Goal: Information Seeking & Learning: Check status

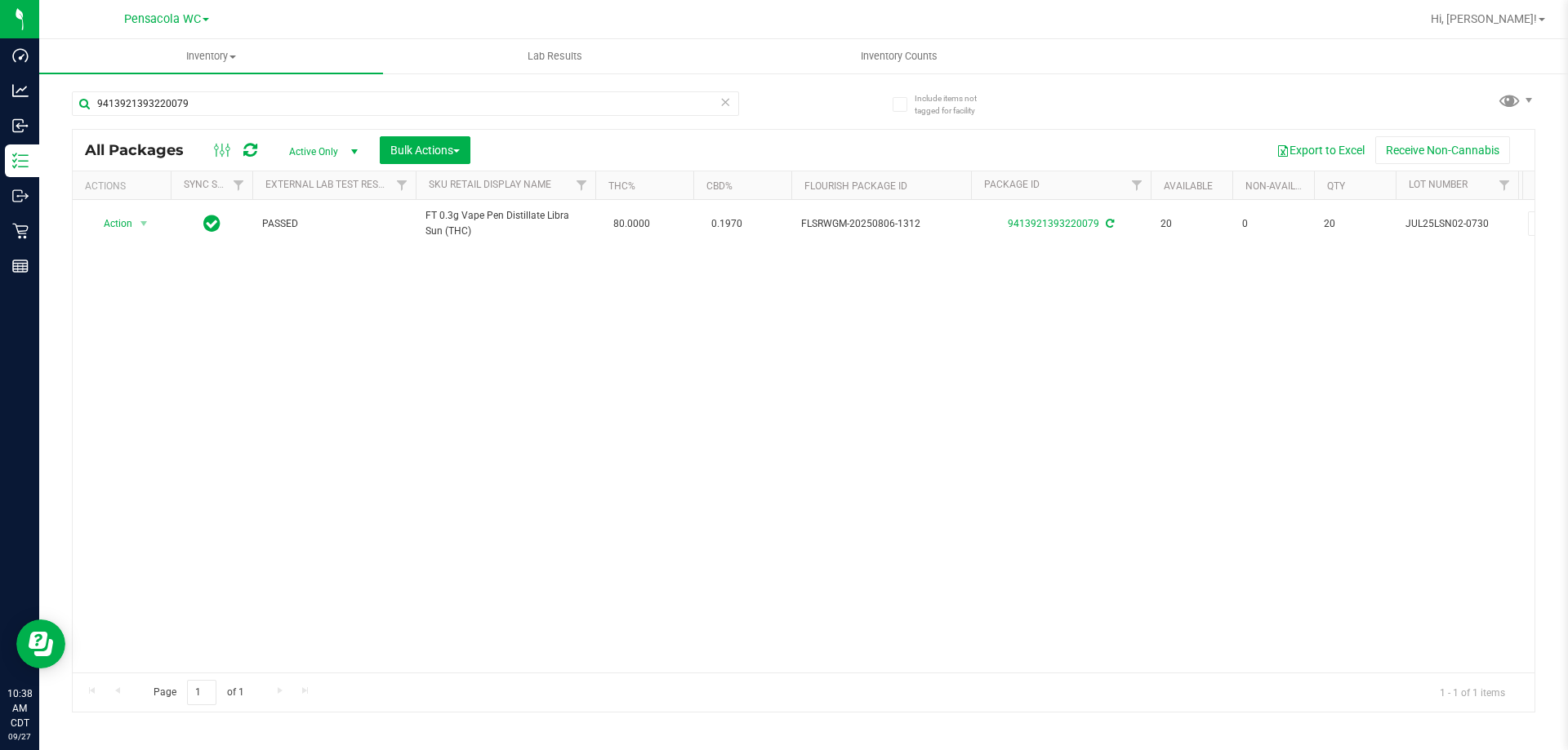
click at [250, 109] on input "9413921393220079" at bounding box center [405, 103] width 668 height 25
drag, startPoint x: 250, startPoint y: 109, endPoint x: 252, endPoint y: 95, distance: 14.1
click at [250, 99] on input "9413921393220079" at bounding box center [405, 103] width 668 height 25
type input "htm"
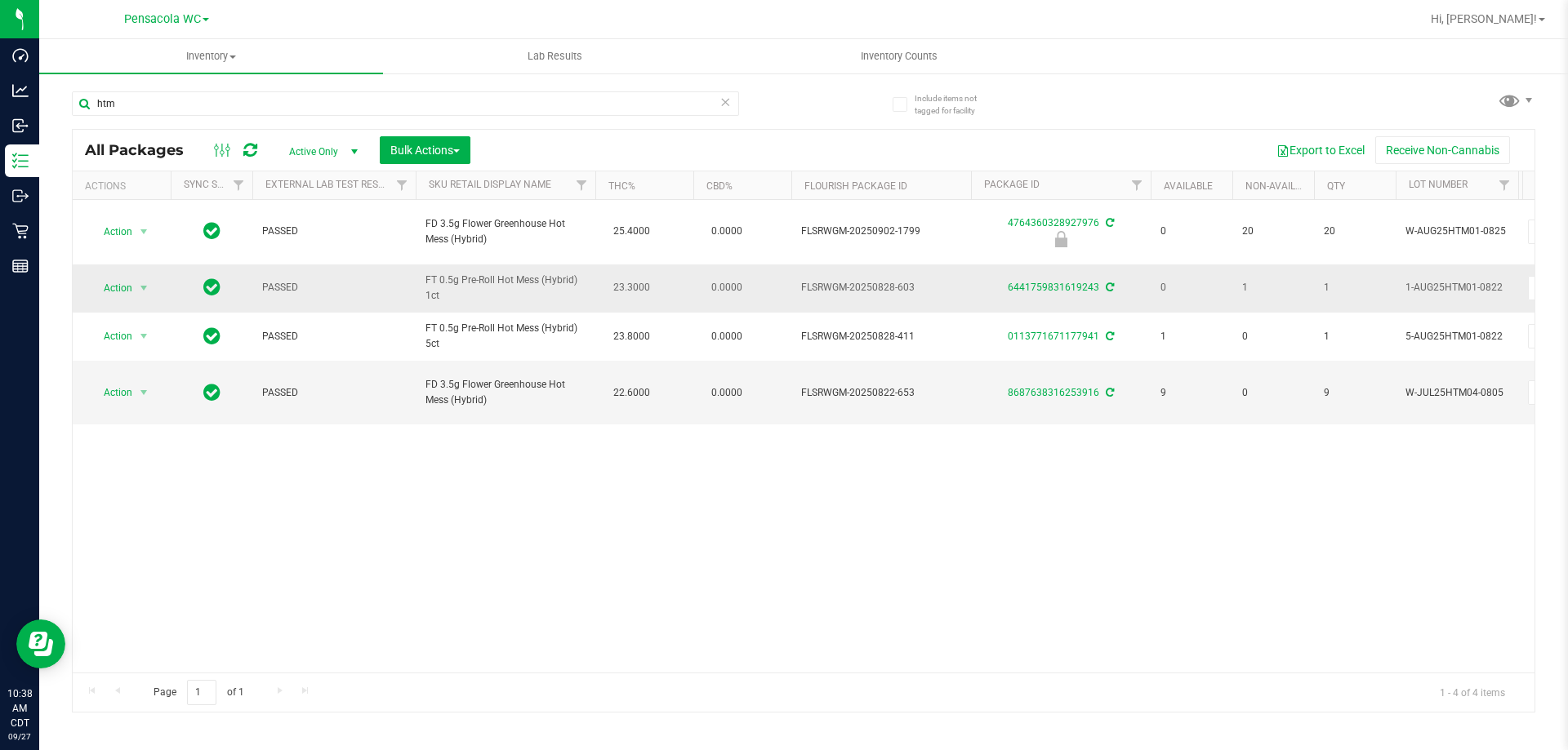
drag, startPoint x: 493, startPoint y: 284, endPoint x: 429, endPoint y: 278, distance: 64.3
click at [424, 273] on td "FT 0.5g Pre-Roll Hot Mess (Hybrid) 1ct" at bounding box center [505, 288] width 180 height 48
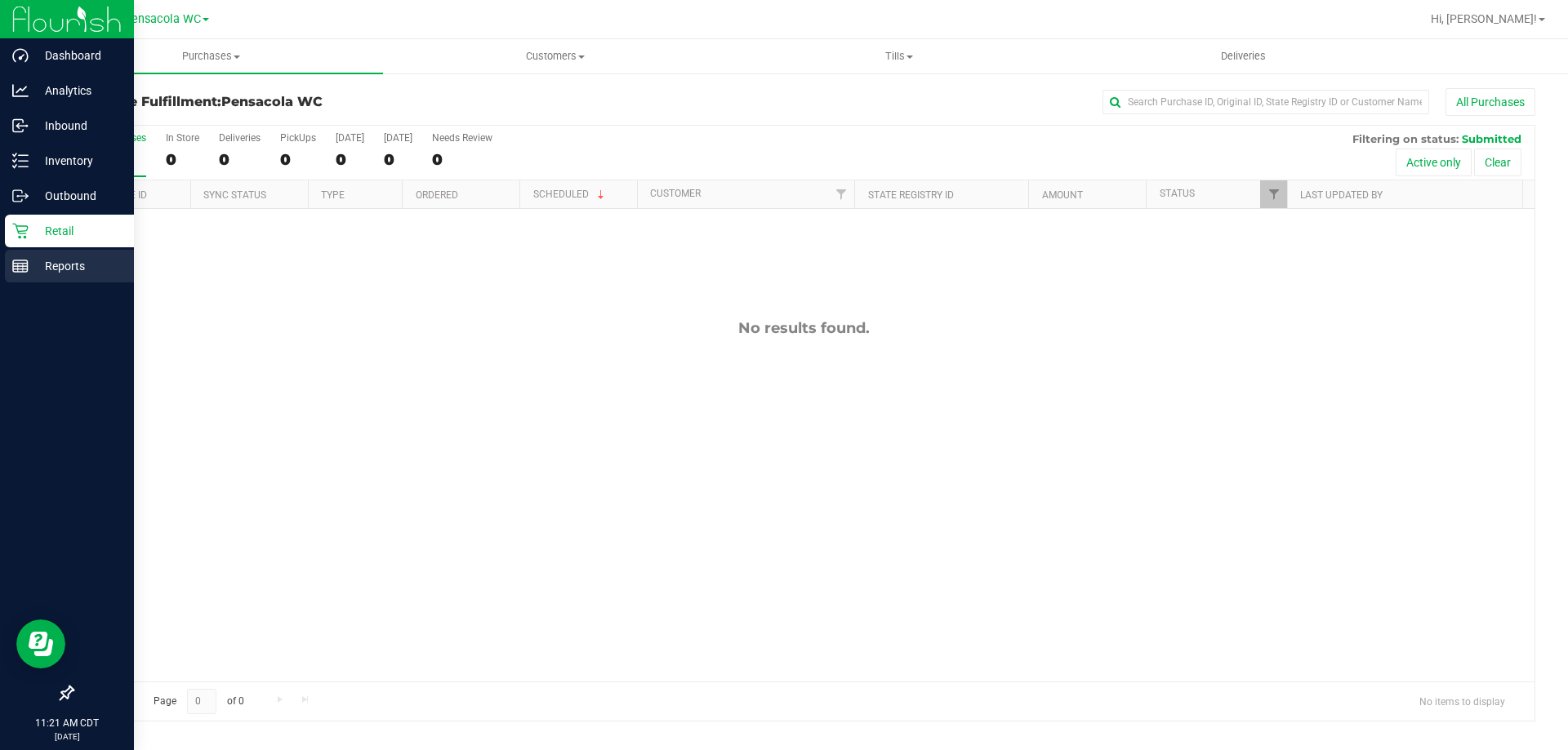
click at [81, 262] on p "Reports" at bounding box center [77, 265] width 98 height 19
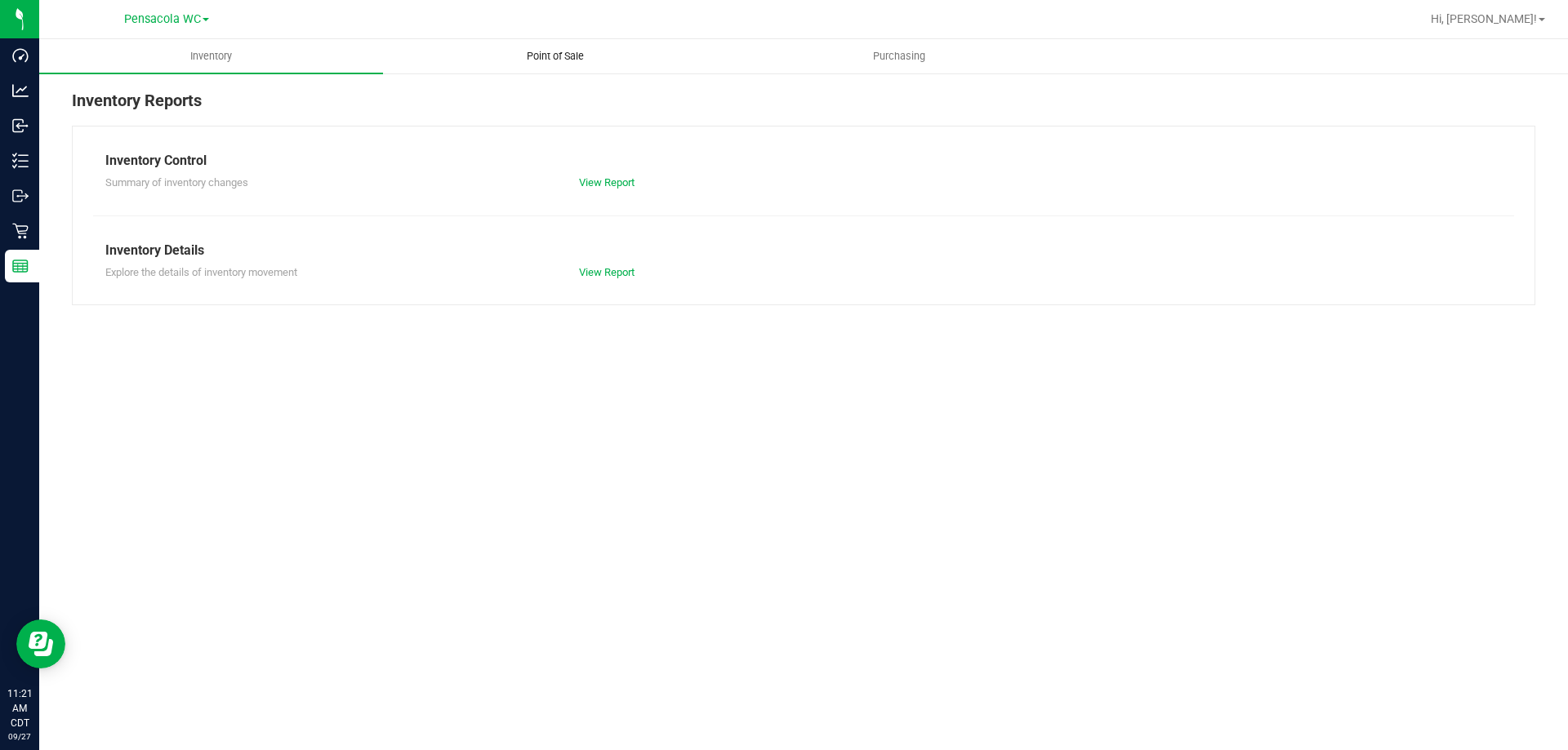
click at [571, 58] on span "Point of Sale" at bounding box center [555, 56] width 101 height 15
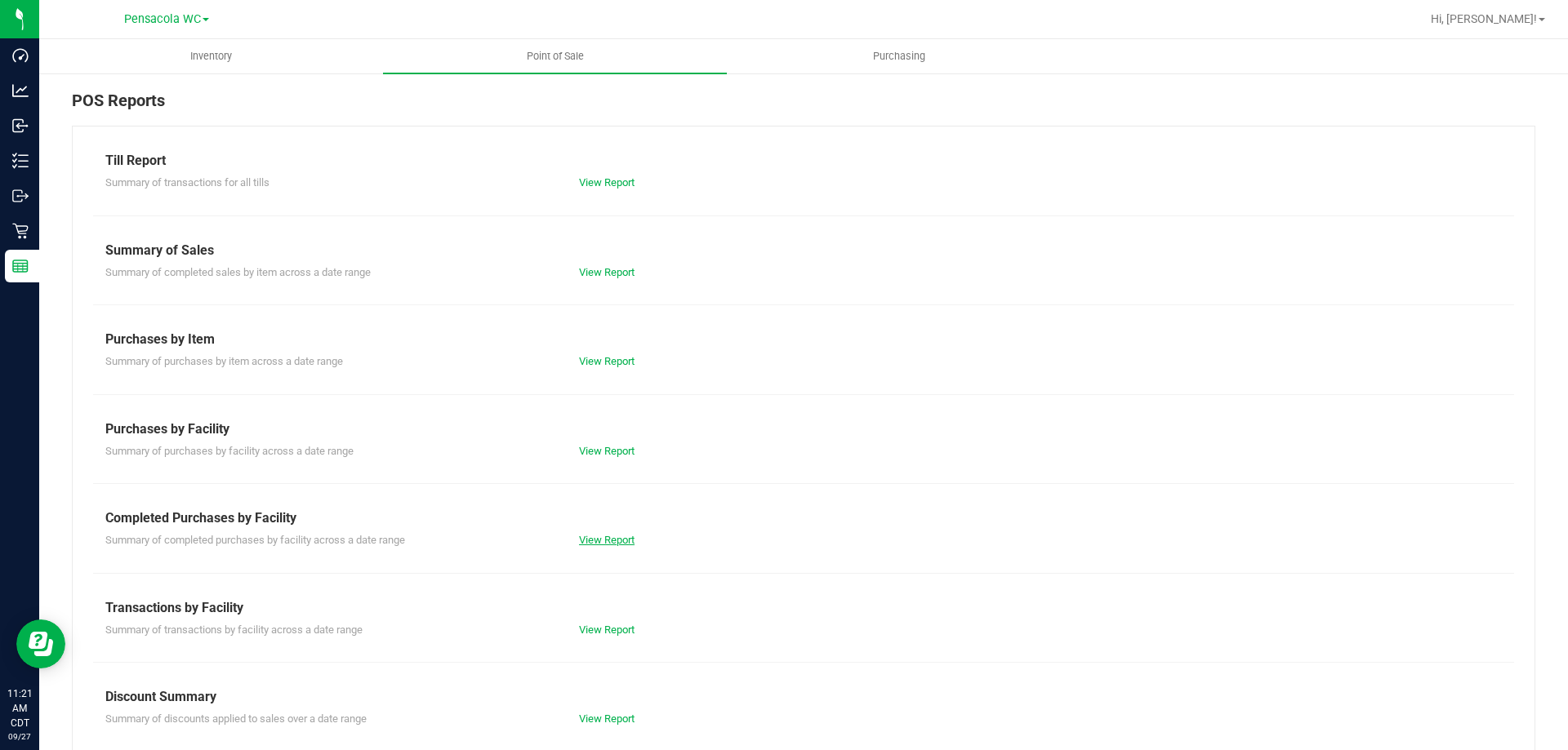
click at [624, 539] on link "View Report" at bounding box center [607, 539] width 55 height 12
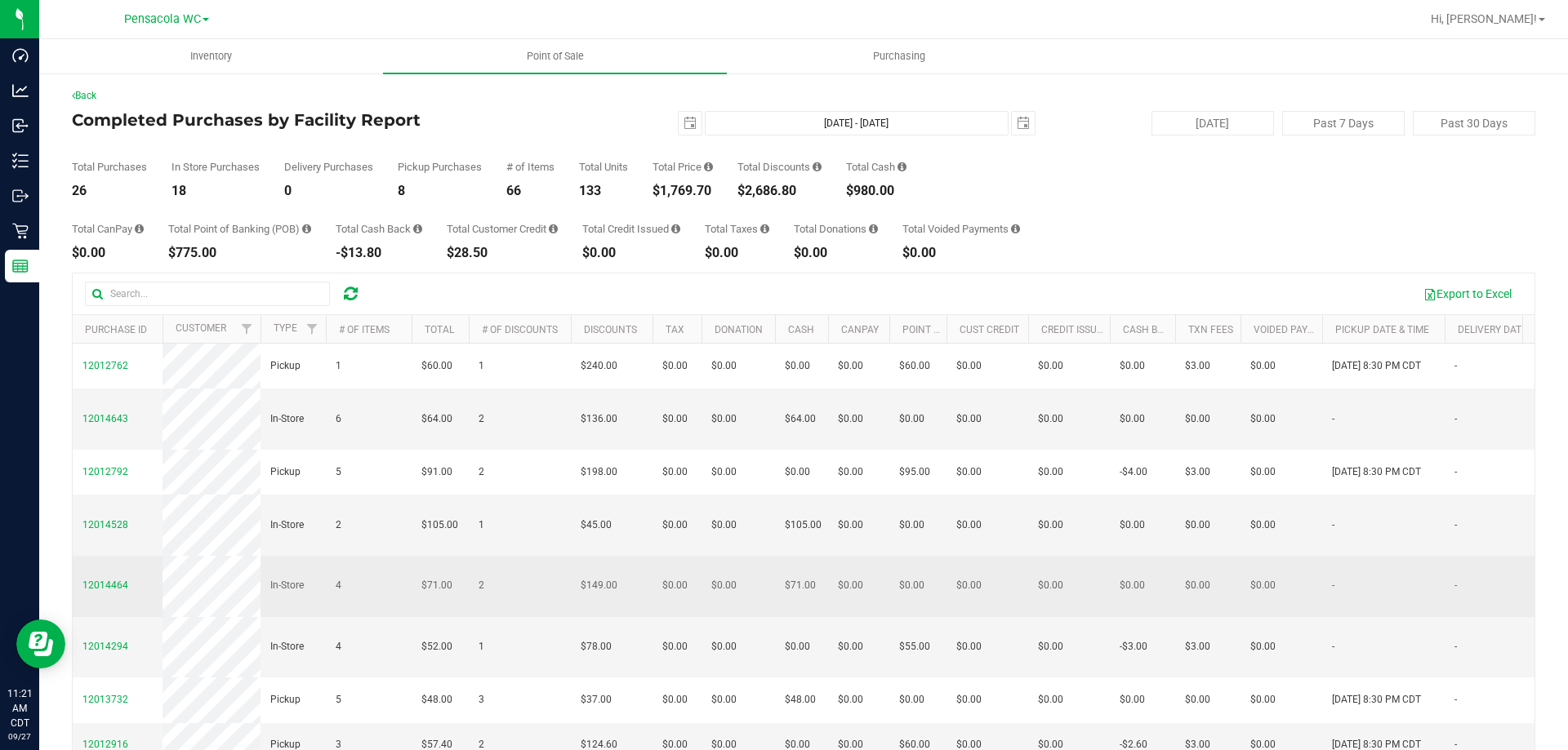
scroll to position [82, 0]
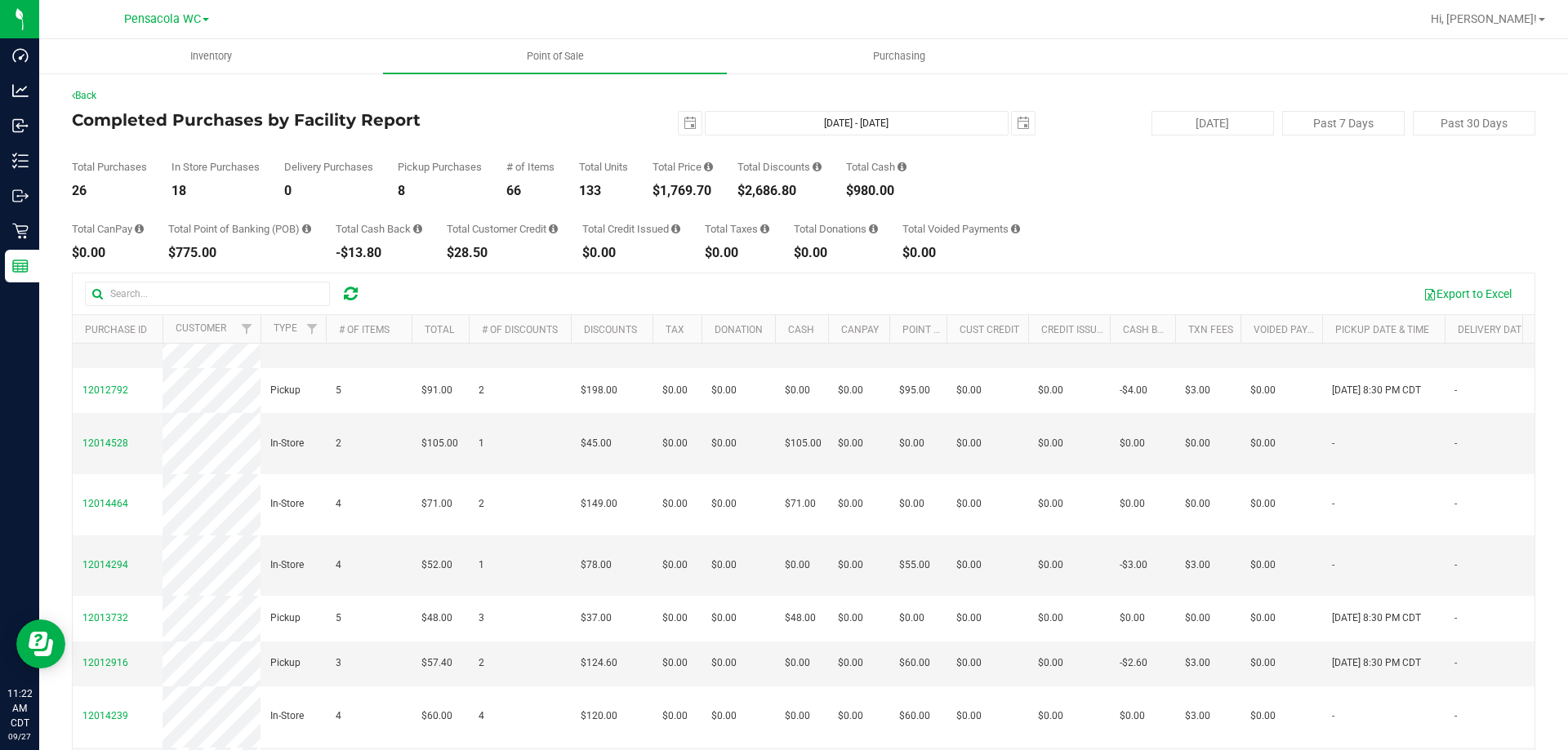
drag, startPoint x: 703, startPoint y: 207, endPoint x: 641, endPoint y: 186, distance: 65.5
click at [641, 186] on div "Back Completed Purchases by Facility Report [DATE] [DATE] - [DATE] [DATE] [DATE…" at bounding box center [803, 472] width 1463 height 768
click at [641, 186] on div "Total Purchases 26 In Store Purchases 18 Delivery Purchases 0 Pickup Purchases …" at bounding box center [803, 166] width 1463 height 62
